Goal: Transaction & Acquisition: Purchase product/service

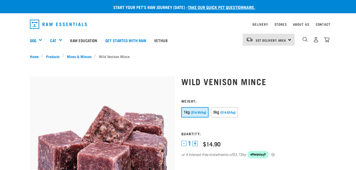
select select
click at [290, 40] on div "Set Delivery Area North Island South Island" at bounding box center [269, 40] width 52 height 12
click at [264, 65] on link "[GEOGRAPHIC_DATA]" at bounding box center [268, 66] width 51 height 12
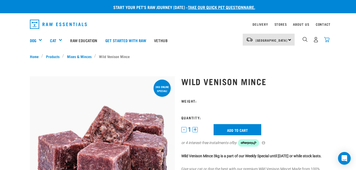
click at [327, 40] on img "dropdown navigation" at bounding box center [327, 40] width 6 height 6
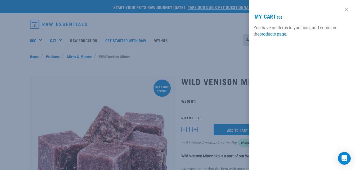
click at [348, 8] on link at bounding box center [346, 9] width 8 height 8
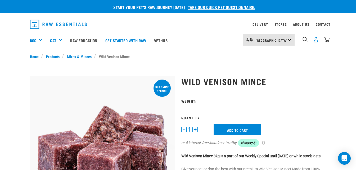
click at [315, 40] on img "dropdown navigation" at bounding box center [316, 40] width 6 height 6
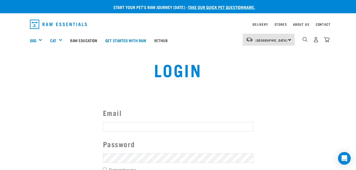
click at [121, 126] on input "Email" at bounding box center [178, 127] width 150 height 10
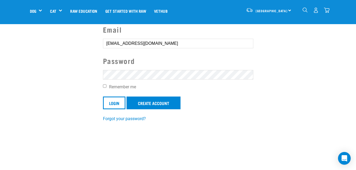
scroll to position [53, 0]
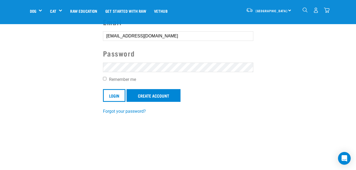
type input "dunbarjanine@gmail.com"
click at [113, 92] on input "Login" at bounding box center [114, 95] width 22 height 13
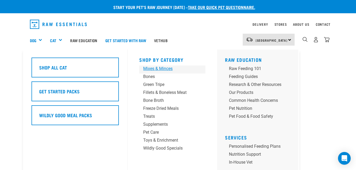
click at [155, 67] on div "Mixes & Minces" at bounding box center [167, 68] width 49 height 6
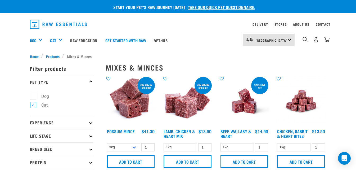
click at [33, 94] on label "Dog" at bounding box center [42, 96] width 18 height 7
click at [33, 94] on input "Dog" at bounding box center [31, 94] width 3 height 3
checkbox input "true"
click at [35, 106] on label "Cat" at bounding box center [41, 105] width 17 height 7
click at [33, 106] on input "Cat" at bounding box center [31, 103] width 3 height 3
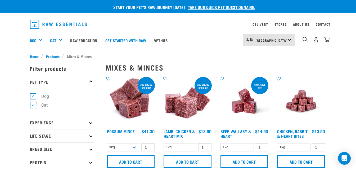
checkbox input "false"
click at [306, 39] on img "dropdown navigation" at bounding box center [305, 39] width 5 height 5
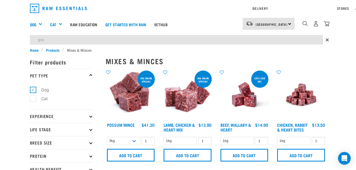
type input "goat"
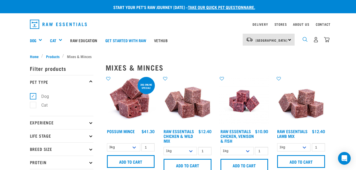
click at [305, 38] on img "dropdown navigation" at bounding box center [305, 39] width 5 height 5
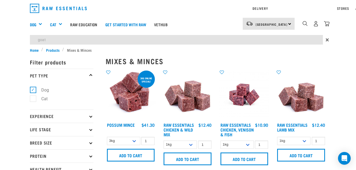
type input "goat"
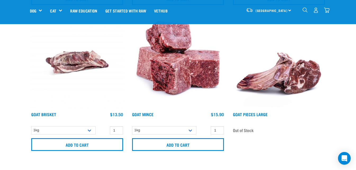
scroll to position [212, 0]
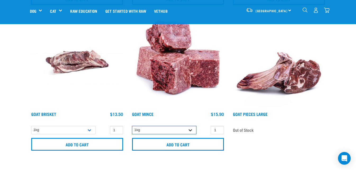
click at [192, 130] on select "1kg 3kg" at bounding box center [164, 130] width 64 height 8
click at [132, 126] on select "1kg 3kg" at bounding box center [164, 130] width 64 height 8
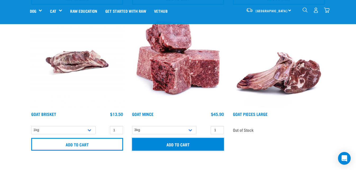
click at [170, 143] on input "Add to cart" at bounding box center [178, 144] width 92 height 13
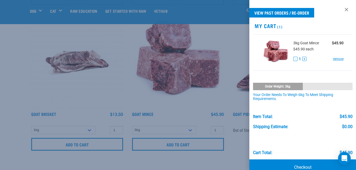
click at [159, 117] on div at bounding box center [178, 85] width 356 height 170
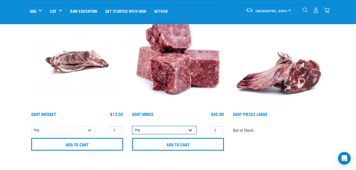
click at [191, 130] on select "1kg 3kg" at bounding box center [164, 130] width 64 height 8
select select "431"
click at [132, 126] on select "1kg 3kg" at bounding box center [164, 130] width 64 height 8
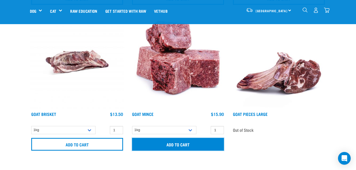
click at [172, 143] on input "Add to cart" at bounding box center [178, 144] width 92 height 13
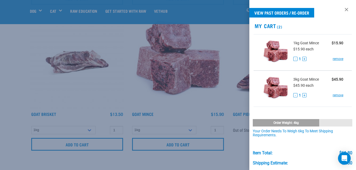
click at [182, 142] on div at bounding box center [178, 85] width 356 height 170
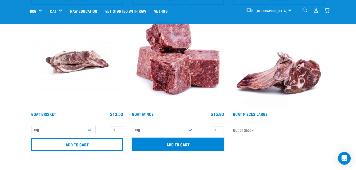
click at [164, 146] on input "Add to cart" at bounding box center [178, 144] width 92 height 13
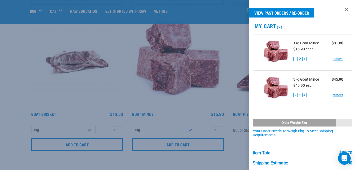
click at [103, 93] on div at bounding box center [178, 85] width 356 height 170
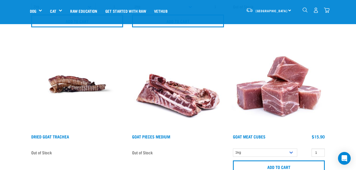
scroll to position [344, 0]
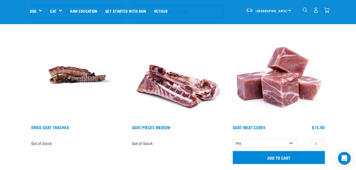
click at [289, 157] on input "Add to cart" at bounding box center [279, 157] width 92 height 13
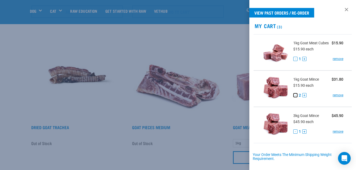
click at [295, 97] on button "-" at bounding box center [295, 95] width 4 height 4
click at [304, 61] on button "+" at bounding box center [304, 59] width 4 height 4
click at [337, 134] on link "remove" at bounding box center [338, 131] width 11 height 5
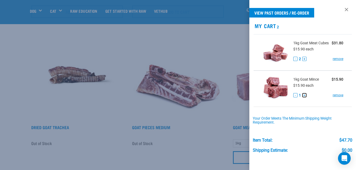
click at [306, 97] on button "+" at bounding box center [304, 95] width 4 height 4
click at [307, 97] on div "- 2 + remove" at bounding box center [318, 95] width 50 height 6
click at [305, 97] on button "+" at bounding box center [304, 95] width 4 height 4
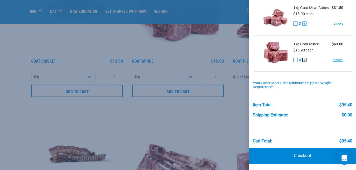
scroll to position [265, 0]
click at [187, 16] on div at bounding box center [178, 85] width 356 height 170
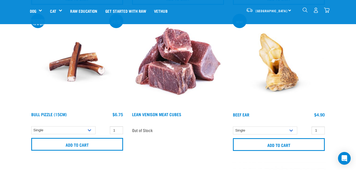
scroll to position [1932, 0]
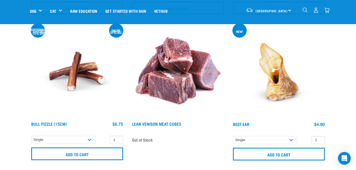
click at [304, 9] on img "dropdown navigation" at bounding box center [305, 9] width 5 height 5
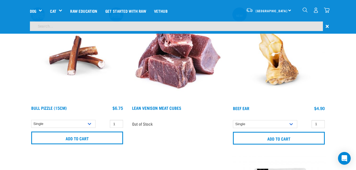
scroll to position [1916, 0]
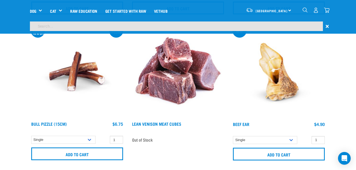
click at [58, 26] on input "search" at bounding box center [176, 26] width 293 height 10
type input "bones"
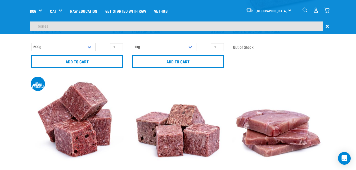
scroll to position [1006, 0]
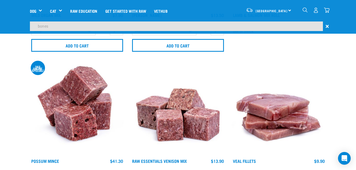
click at [327, 10] on img "dropdown navigation" at bounding box center [327, 10] width 6 height 6
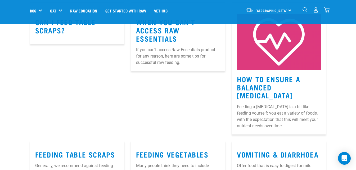
scroll to position [5585, 0]
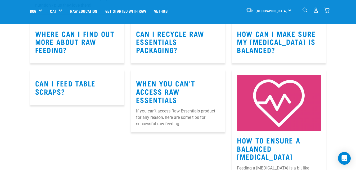
click at [325, 12] on img "dropdown navigation" at bounding box center [327, 10] width 6 height 6
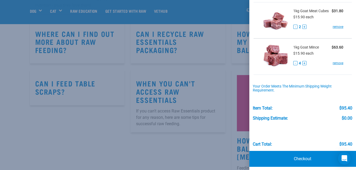
scroll to position [38, 0]
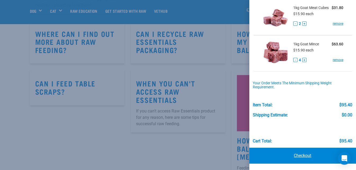
click at [297, 159] on link "Checkout" at bounding box center [302, 155] width 107 height 16
click at [298, 154] on link "Checkout" at bounding box center [302, 155] width 107 height 16
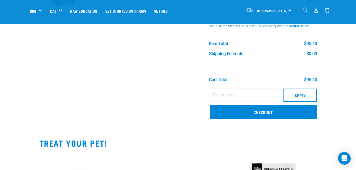
scroll to position [106, 0]
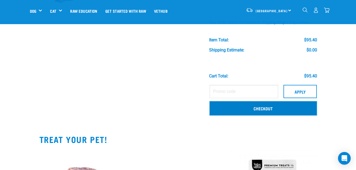
click at [260, 110] on link "Checkout" at bounding box center [263, 108] width 107 height 14
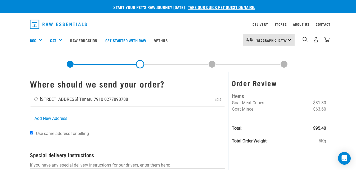
drag, startPoint x: 36, startPoint y: 99, endPoint x: 39, endPoint y: 99, distance: 3.5
click at [36, 99] on input "radio" at bounding box center [35, 98] width 3 height 3
radio input "true"
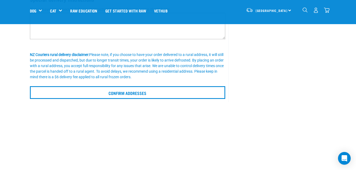
scroll to position [132, 0]
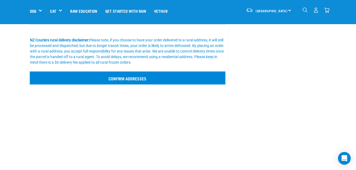
click at [133, 81] on input "Confirm addresses" at bounding box center [128, 77] width 196 height 13
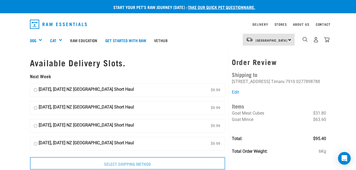
click at [35, 144] on input "[DATE], [DATE] NZ [GEOGRAPHIC_DATA] Short Haul $9.99" at bounding box center [35, 143] width 3 height 8
radio input "true"
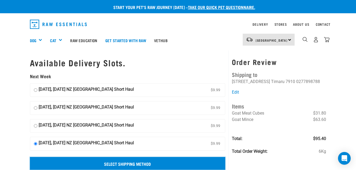
click at [118, 163] on input "Select Shipping Method" at bounding box center [128, 163] width 196 height 13
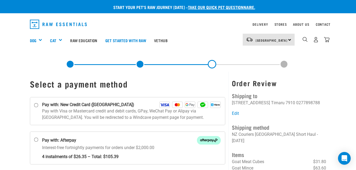
scroll to position [26, 0]
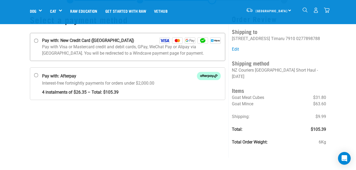
click at [36, 42] on input "Pay with: New Credit Card ([GEOGRAPHIC_DATA])" at bounding box center [36, 41] width 4 height 4
radio input "true"
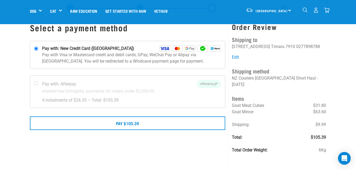
scroll to position [26, 0]
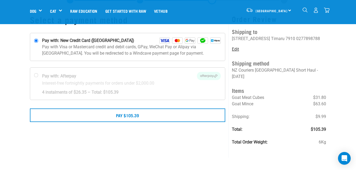
click at [237, 48] on link "Edit" at bounding box center [235, 49] width 7 height 5
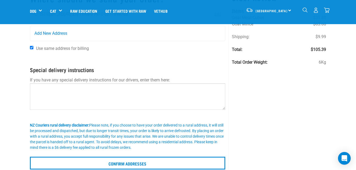
scroll to position [53, 0]
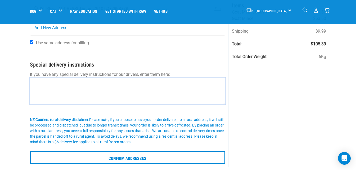
click at [45, 83] on textarea at bounding box center [128, 91] width 196 height 26
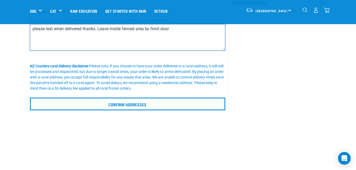
scroll to position [132, 0]
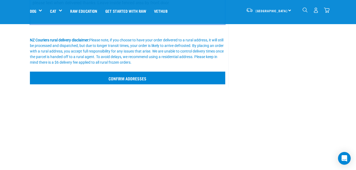
type textarea "please text when delivered thanks. Leave inside fenced area by front door"
click at [145, 77] on input "Confirm addresses" at bounding box center [128, 77] width 196 height 13
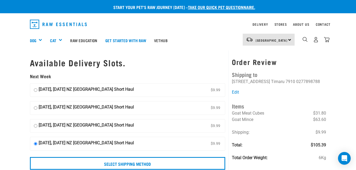
click at [34, 142] on input "[DATE], [DATE] NZ [GEOGRAPHIC_DATA] Short Haul $9.99" at bounding box center [35, 143] width 3 height 8
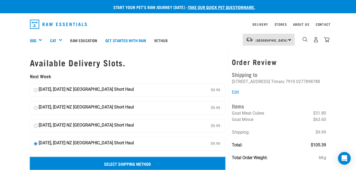
click at [131, 160] on input "Select Shipping Method" at bounding box center [128, 163] width 196 height 13
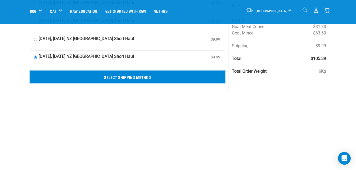
scroll to position [53, 0]
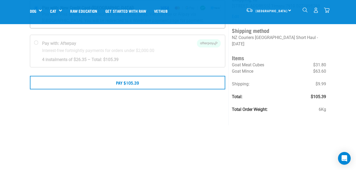
scroll to position [26, 0]
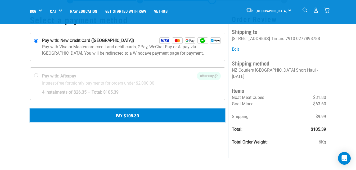
click at [127, 115] on button "Pay $105.39" at bounding box center [128, 114] width 196 height 13
